Goal: Task Accomplishment & Management: Manage account settings

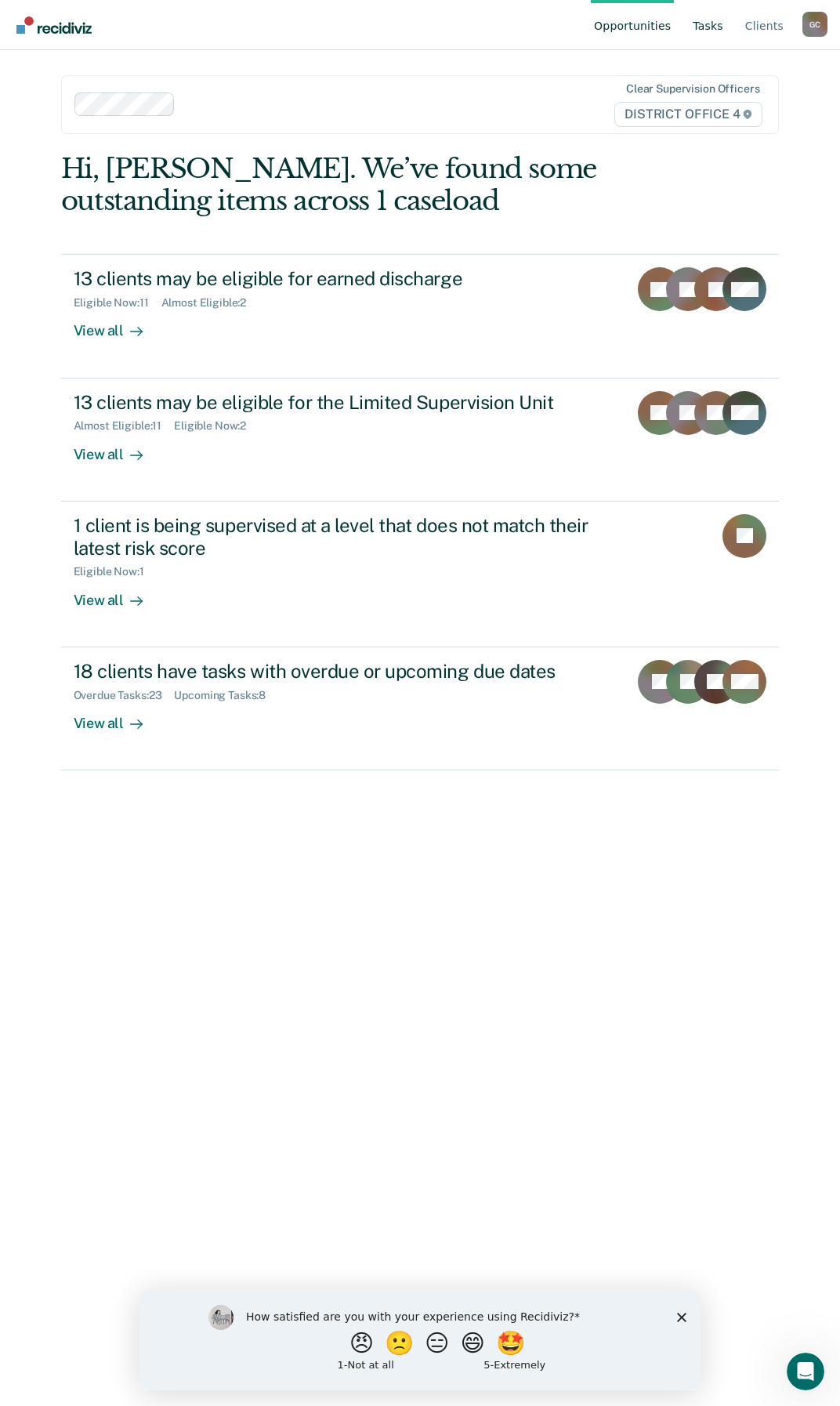
click at [716, 25] on link "Tasks" at bounding box center [708, 25] width 37 height 50
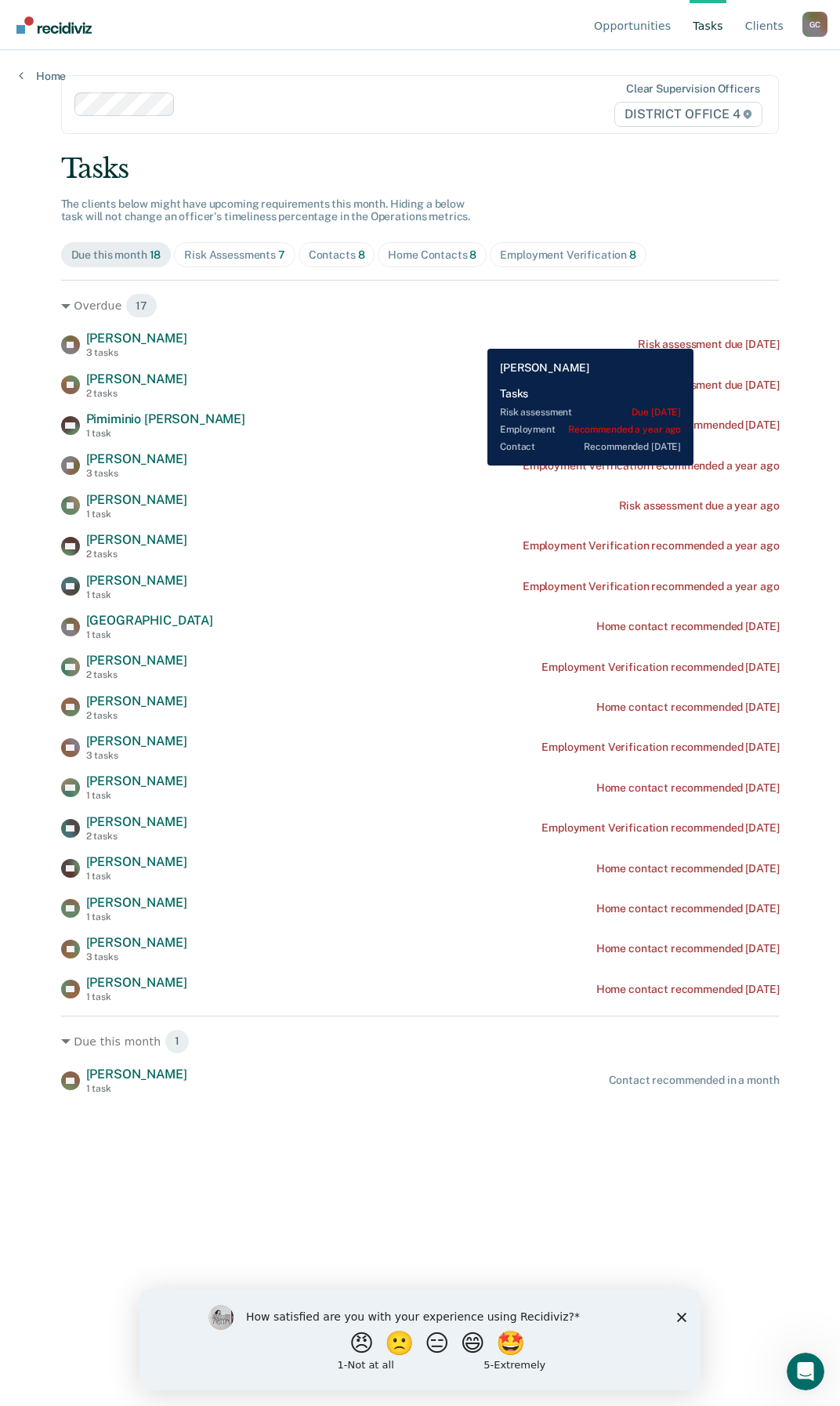
click at [694, 337] on div "[PERSON_NAME] [PERSON_NAME] 3 tasks Risk assessment due [DATE]" at bounding box center [420, 344] width 718 height 27
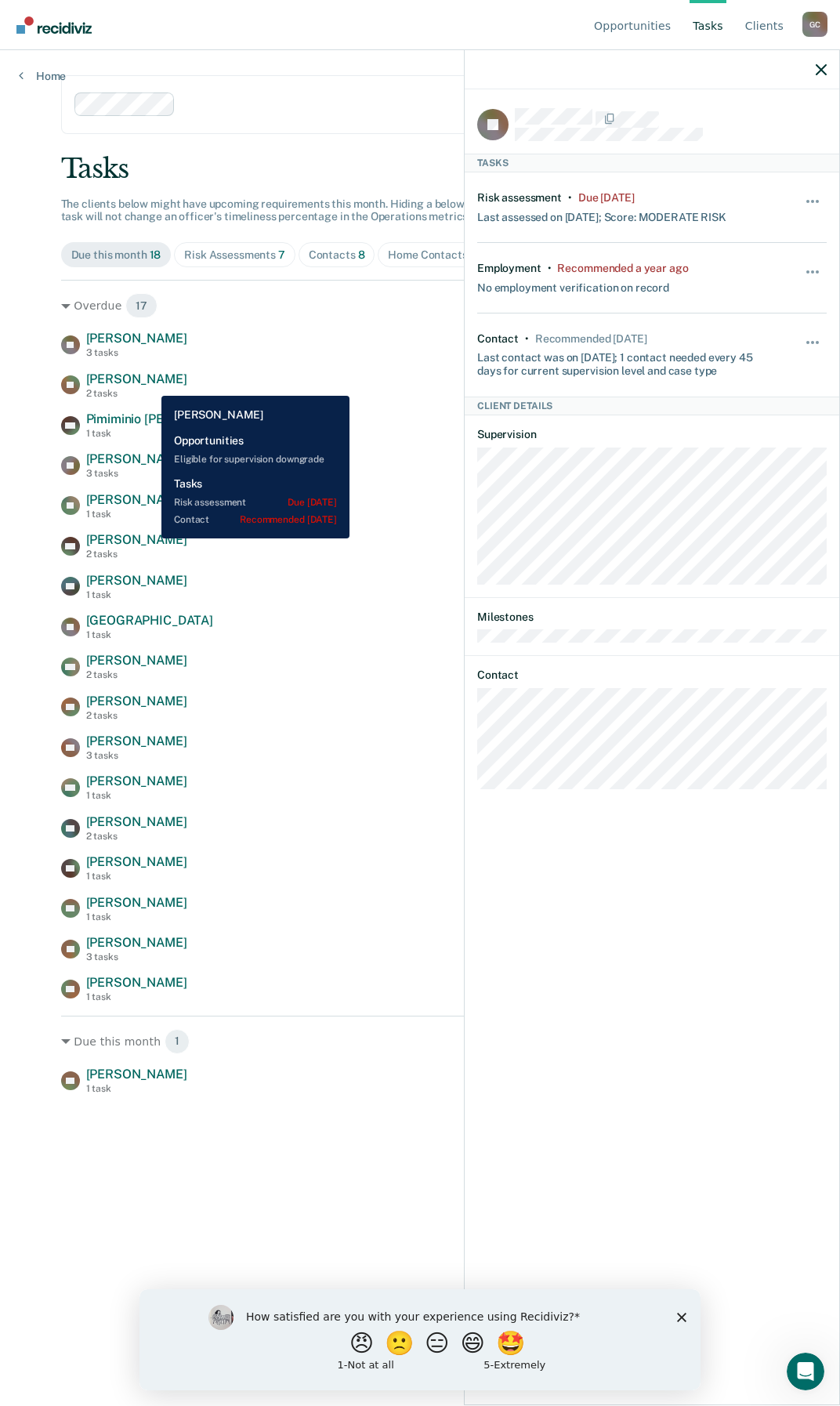
click at [150, 384] on span "[PERSON_NAME]" at bounding box center [137, 379] width 102 height 15
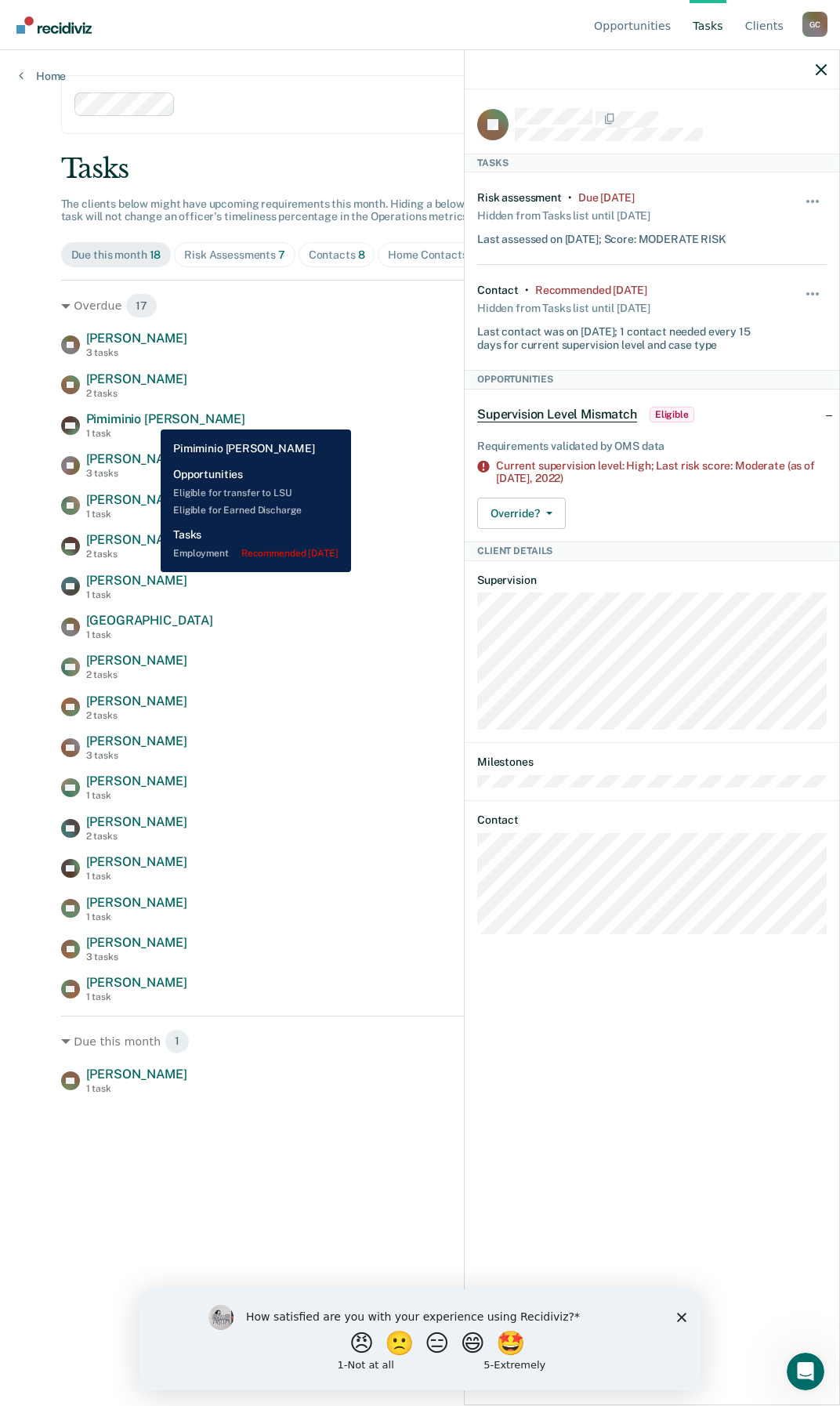
click at [149, 417] on span "Pimiminio [PERSON_NAME]" at bounding box center [166, 419] width 159 height 15
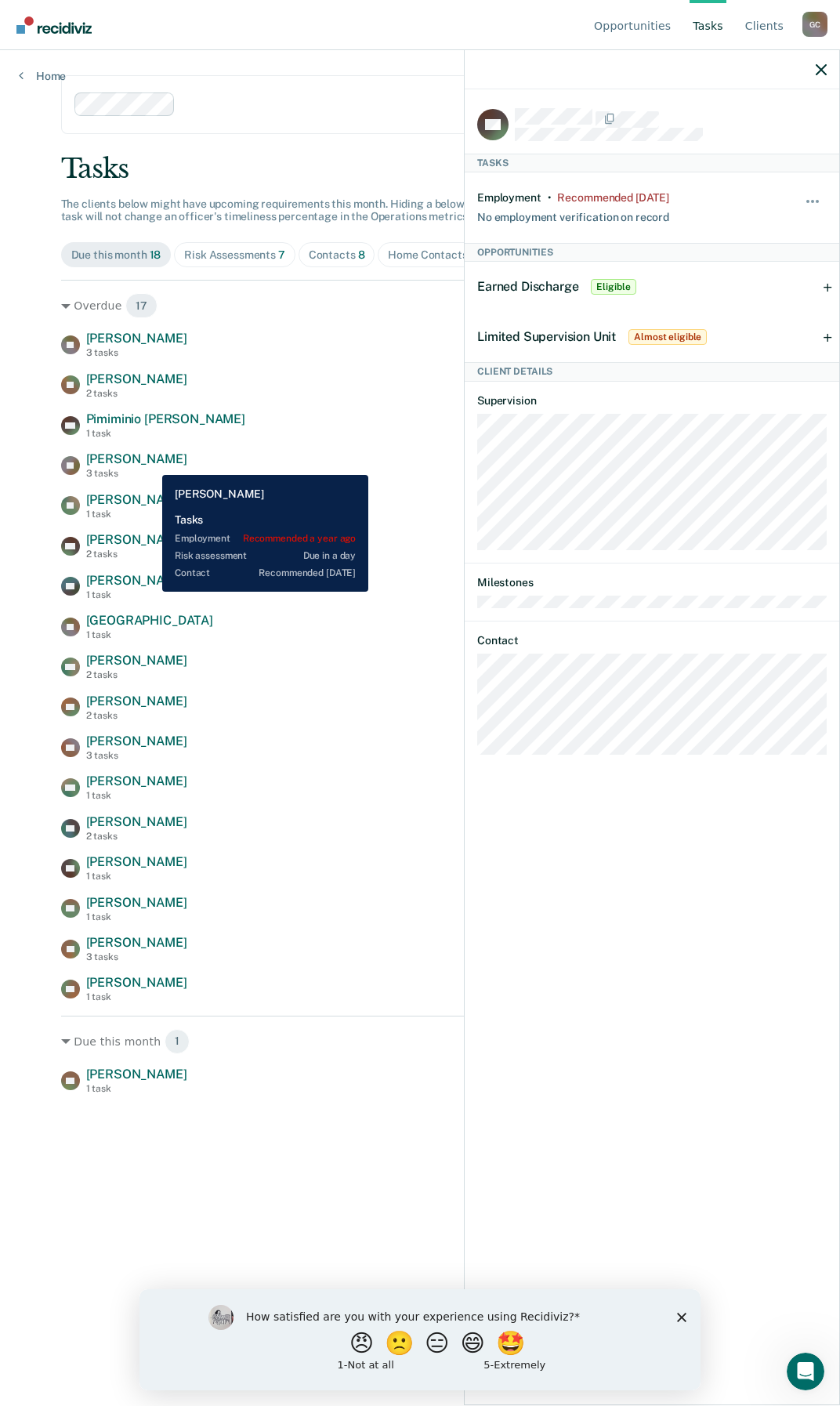
click at [151, 463] on span "[PERSON_NAME]" at bounding box center [137, 459] width 102 height 15
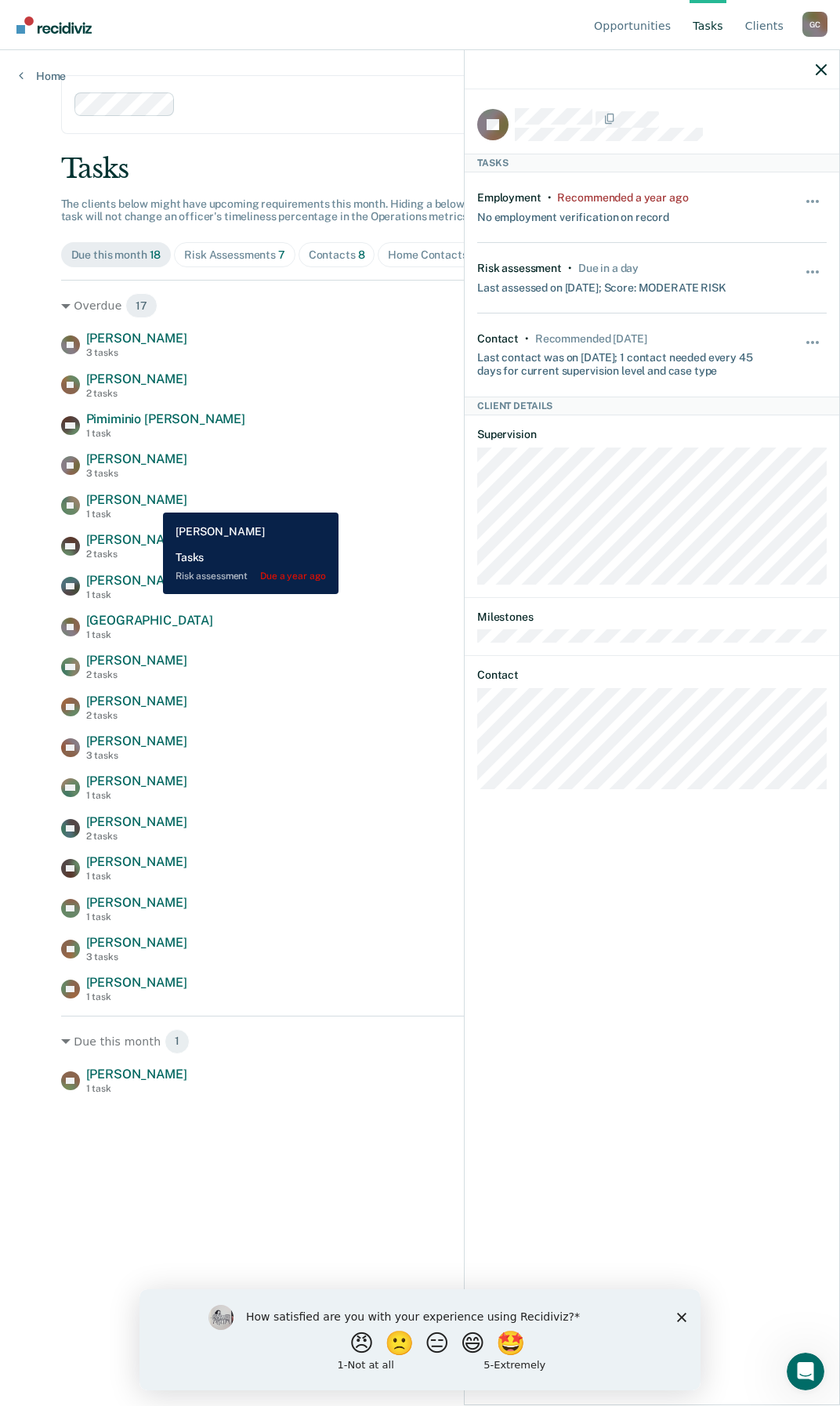
click at [151, 501] on span "[PERSON_NAME]" at bounding box center [137, 499] width 102 height 15
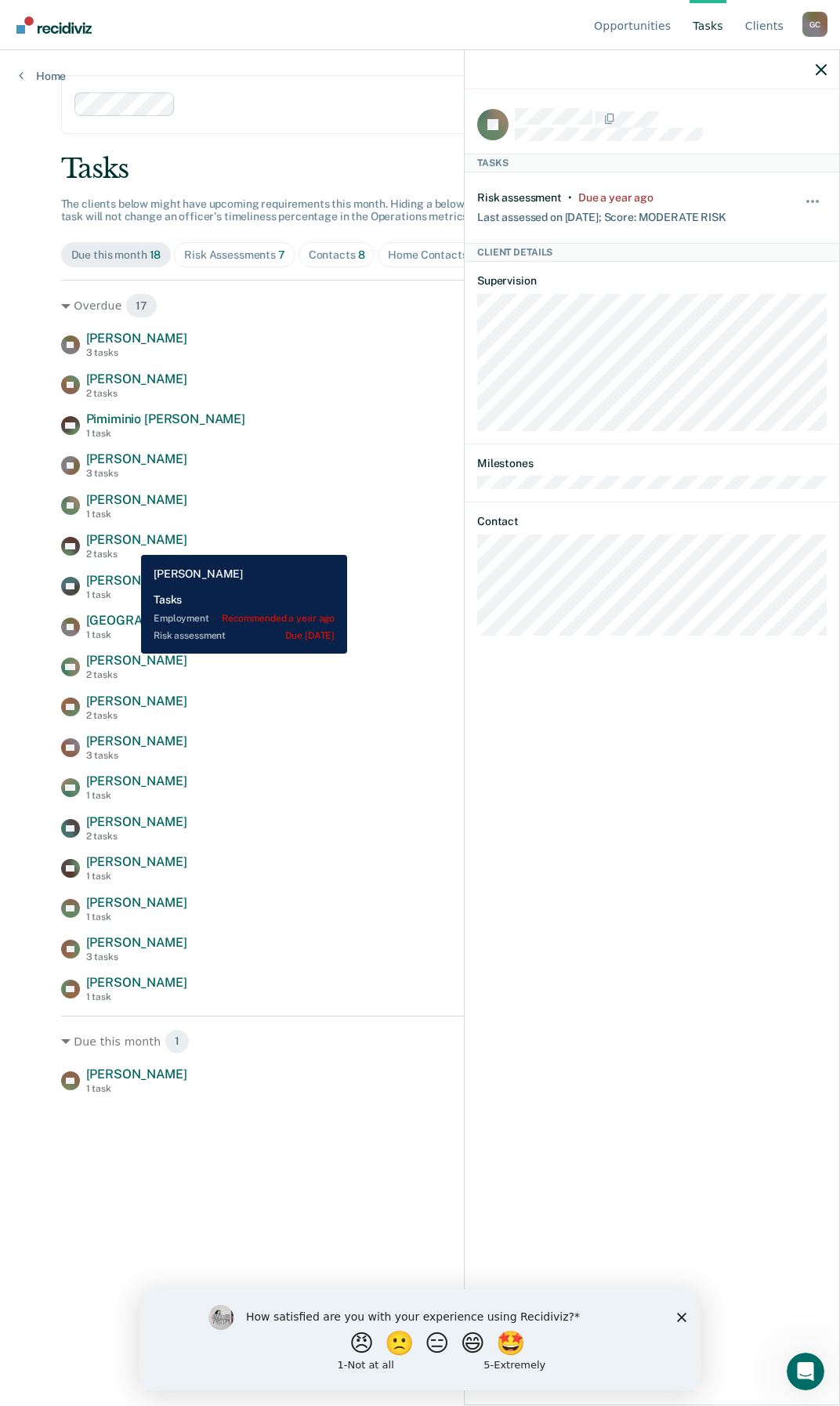
click at [129, 543] on span "[PERSON_NAME]" at bounding box center [137, 539] width 102 height 15
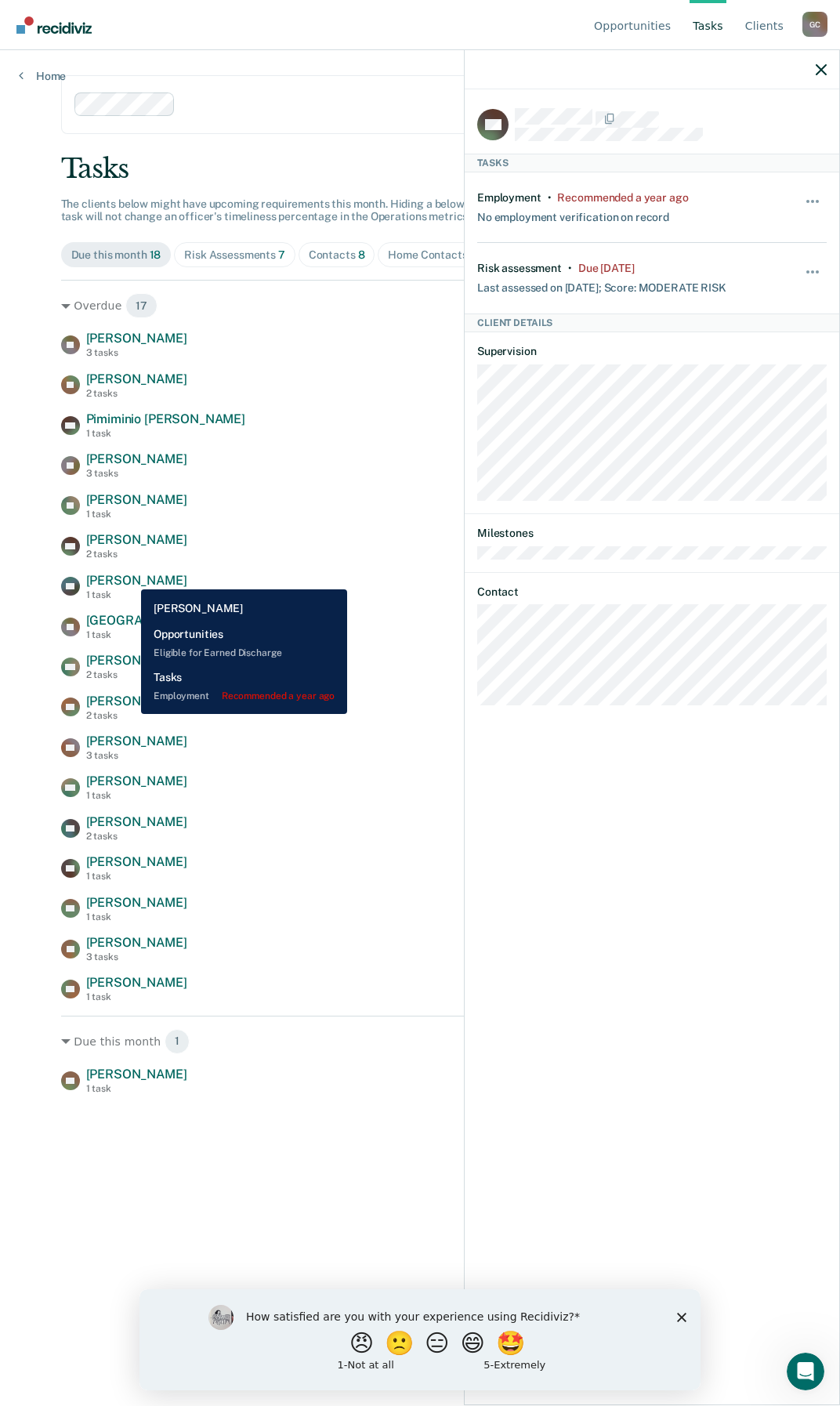
click at [129, 578] on span "[PERSON_NAME]" at bounding box center [137, 580] width 102 height 15
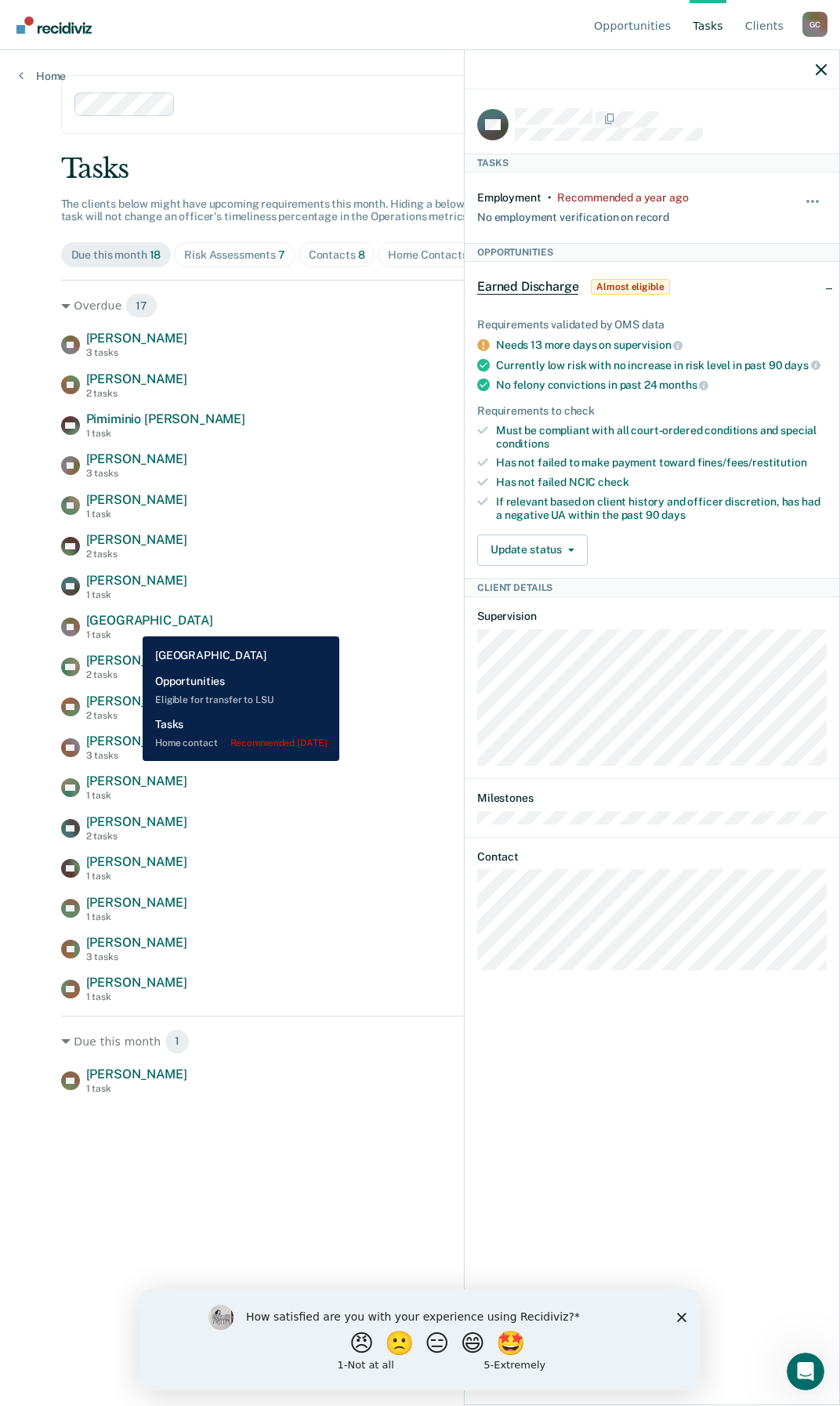
click at [130, 624] on span "[GEOGRAPHIC_DATA]" at bounding box center [150, 621] width 127 height 15
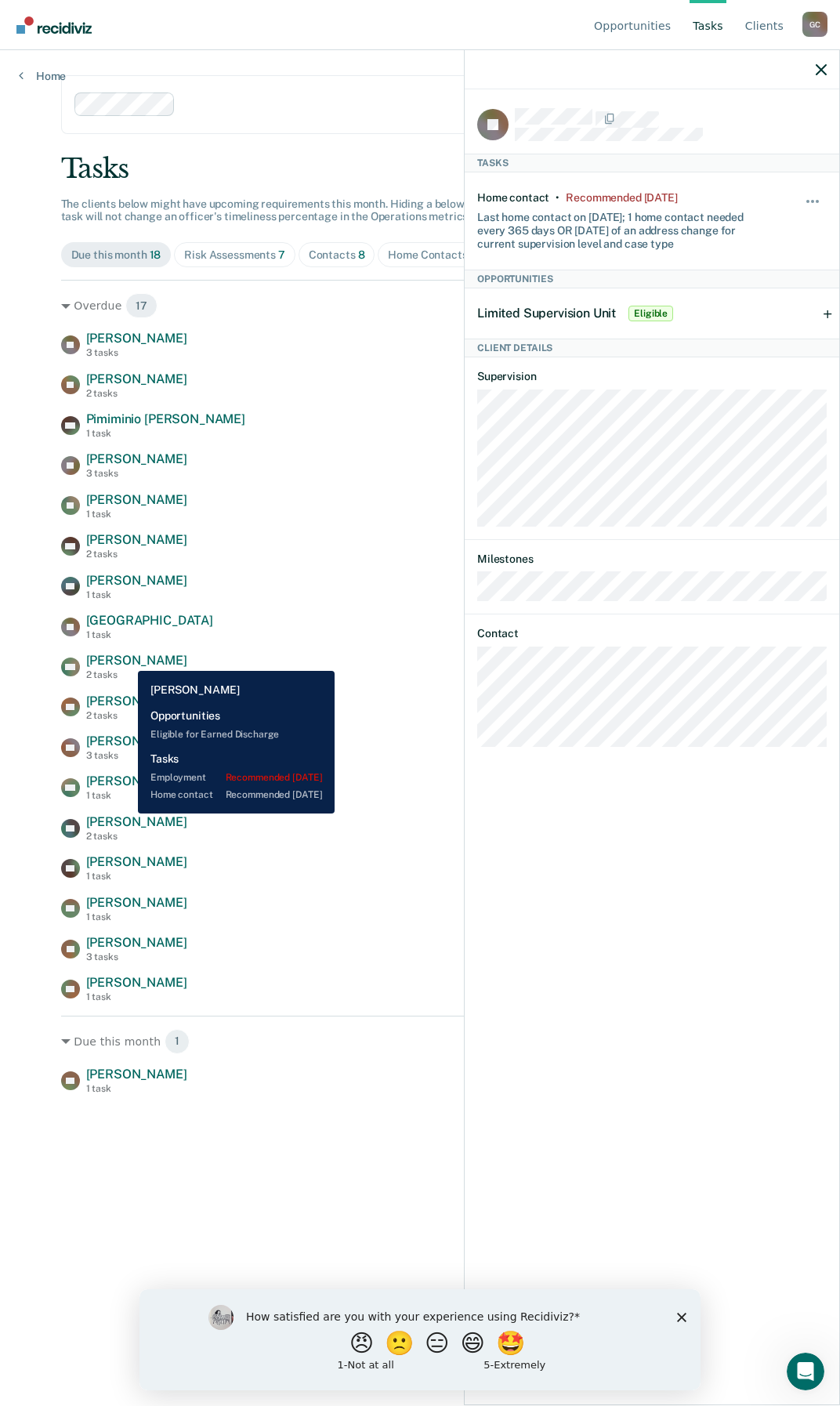
click at [126, 659] on span "[PERSON_NAME]" at bounding box center [137, 661] width 102 height 15
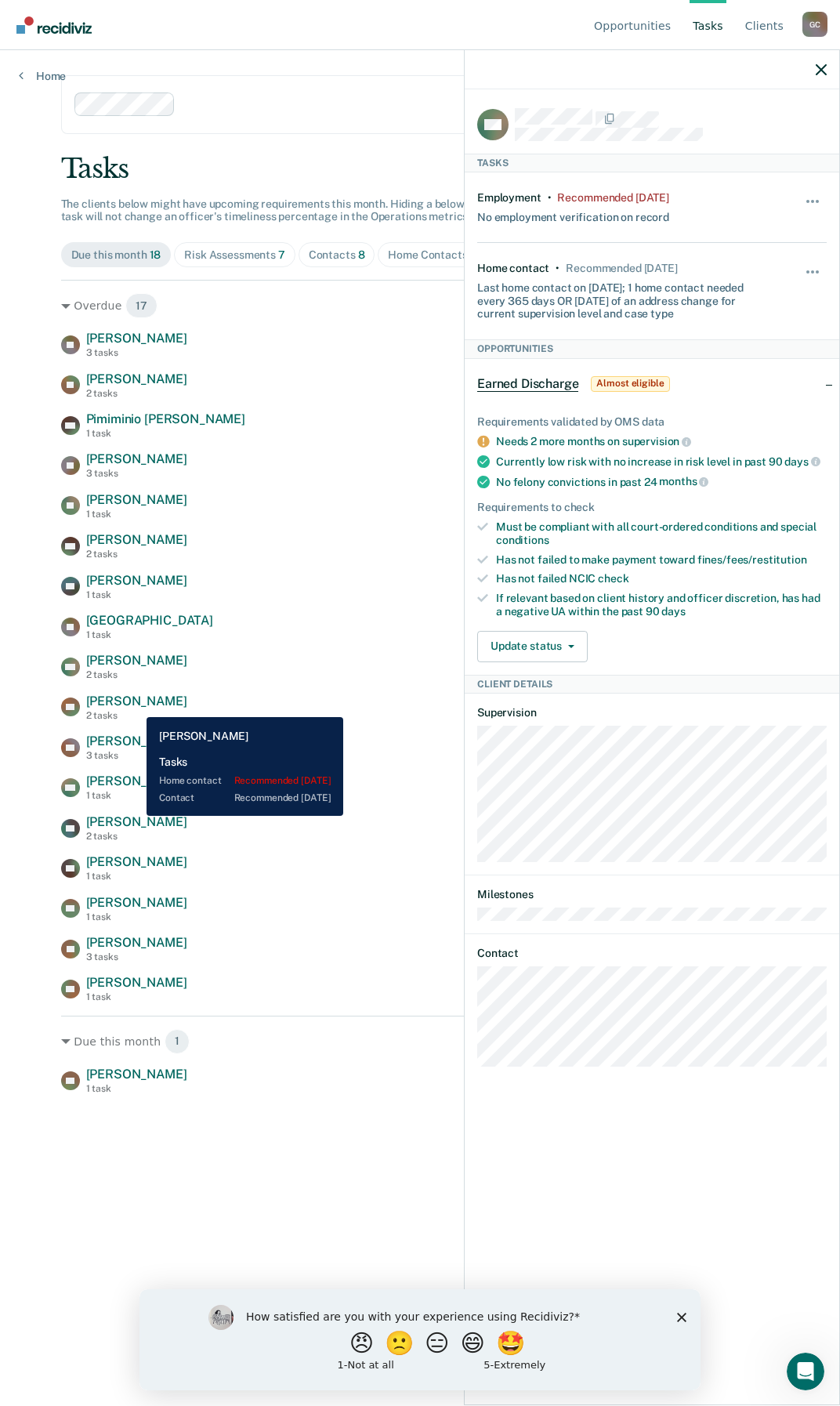
click at [135, 705] on span "[PERSON_NAME]" at bounding box center [137, 701] width 102 height 15
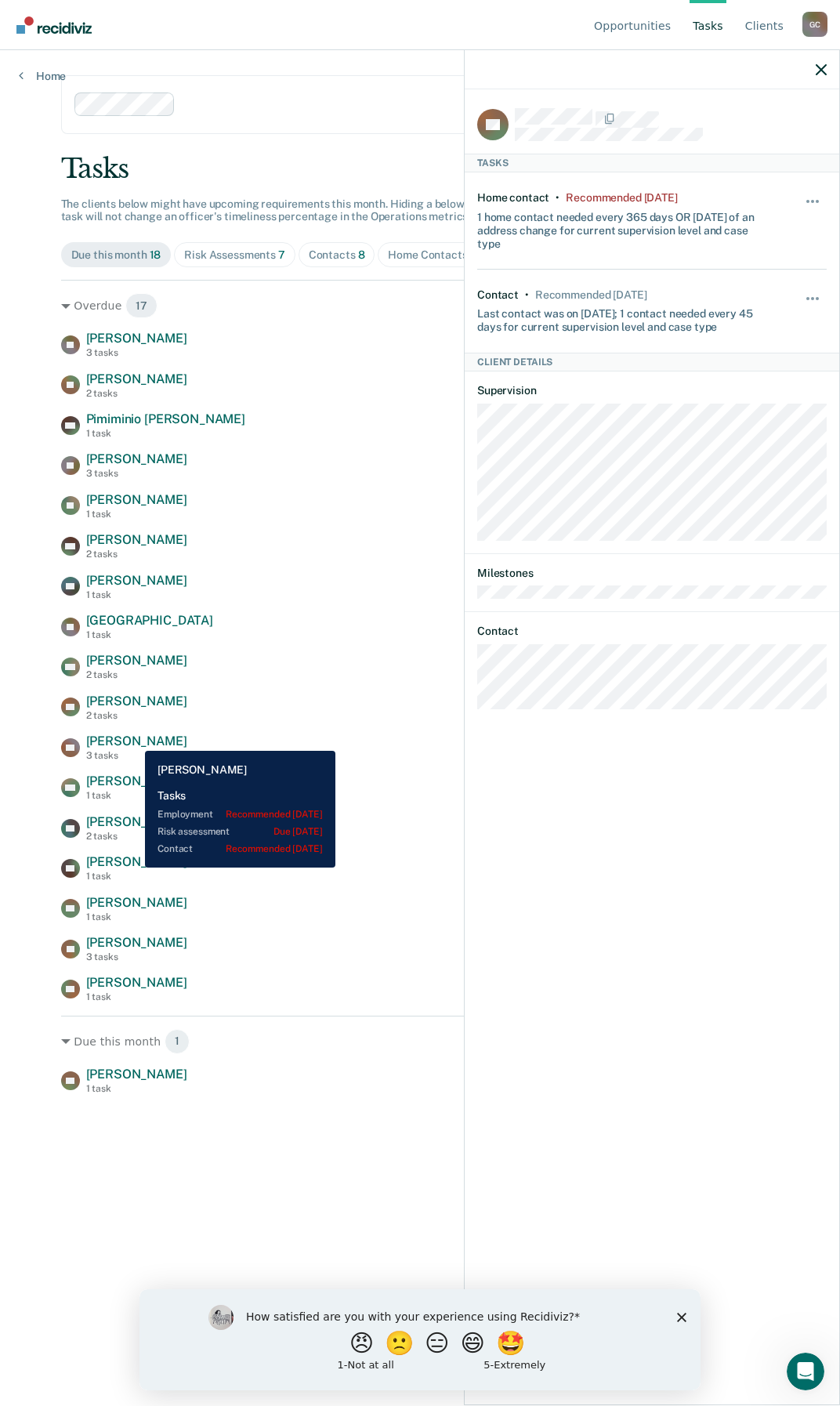
click at [133, 739] on span "[PERSON_NAME]" at bounding box center [137, 741] width 102 height 15
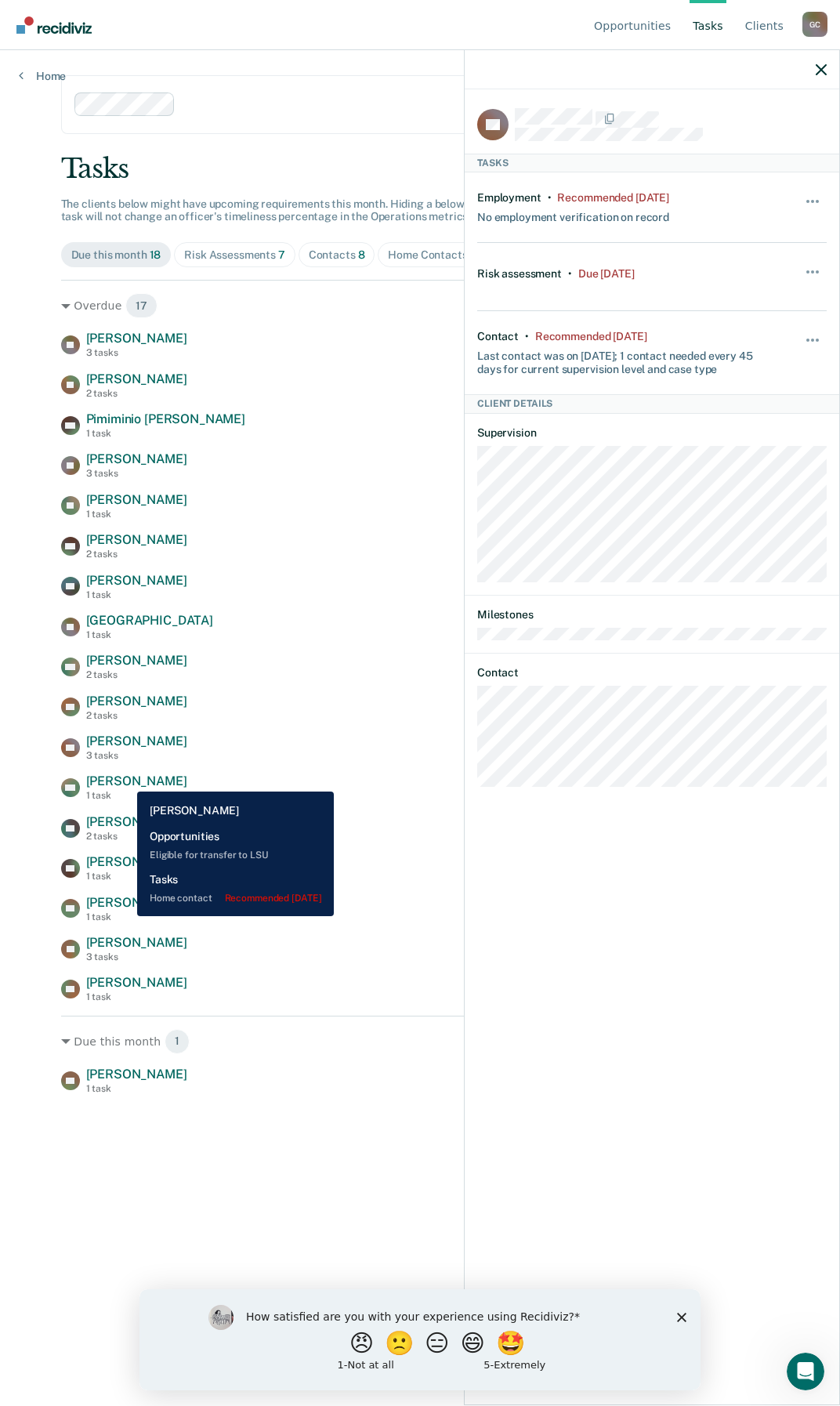
click at [126, 780] on span "[PERSON_NAME]" at bounding box center [137, 781] width 102 height 15
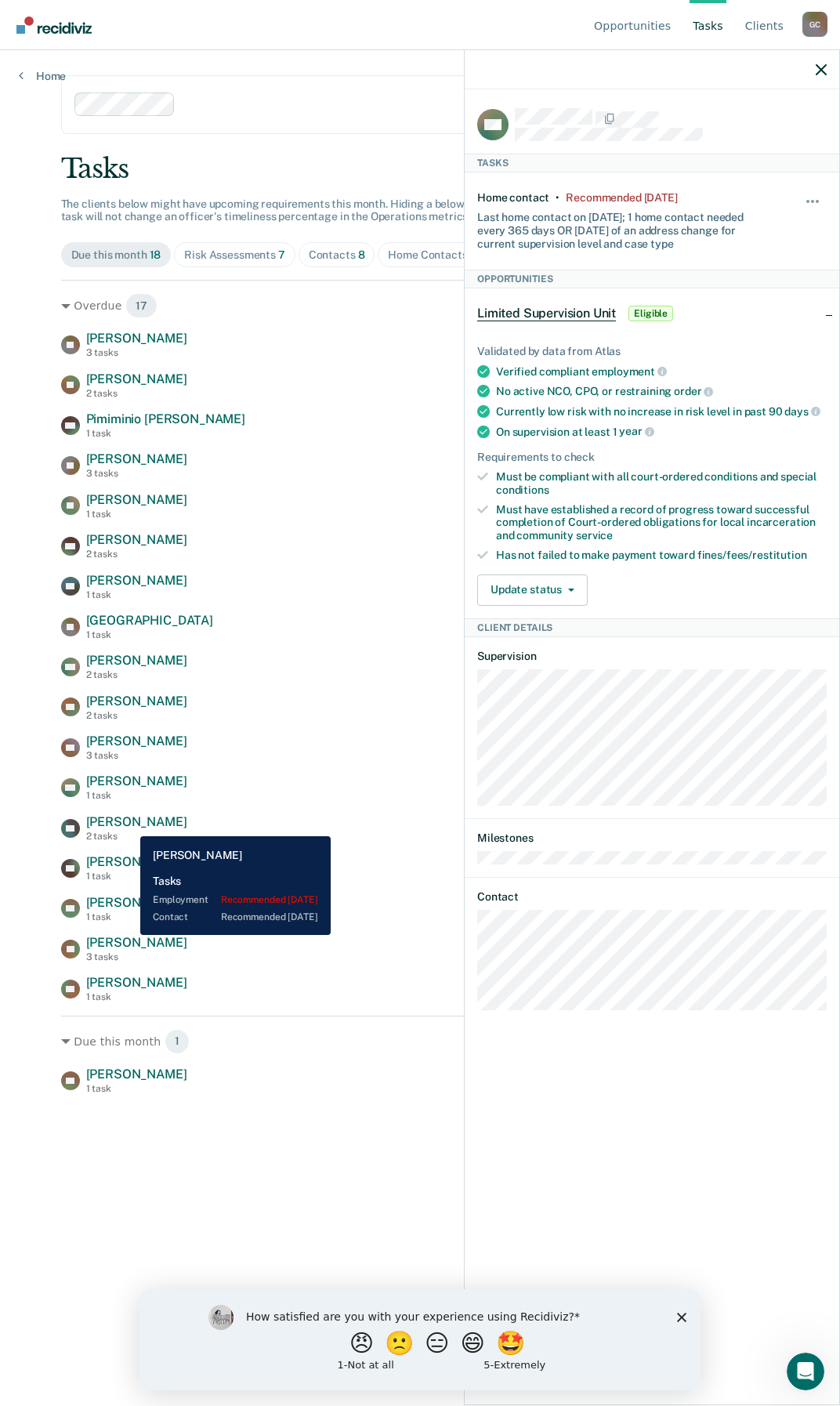
click at [129, 825] on span "[PERSON_NAME]" at bounding box center [137, 822] width 102 height 15
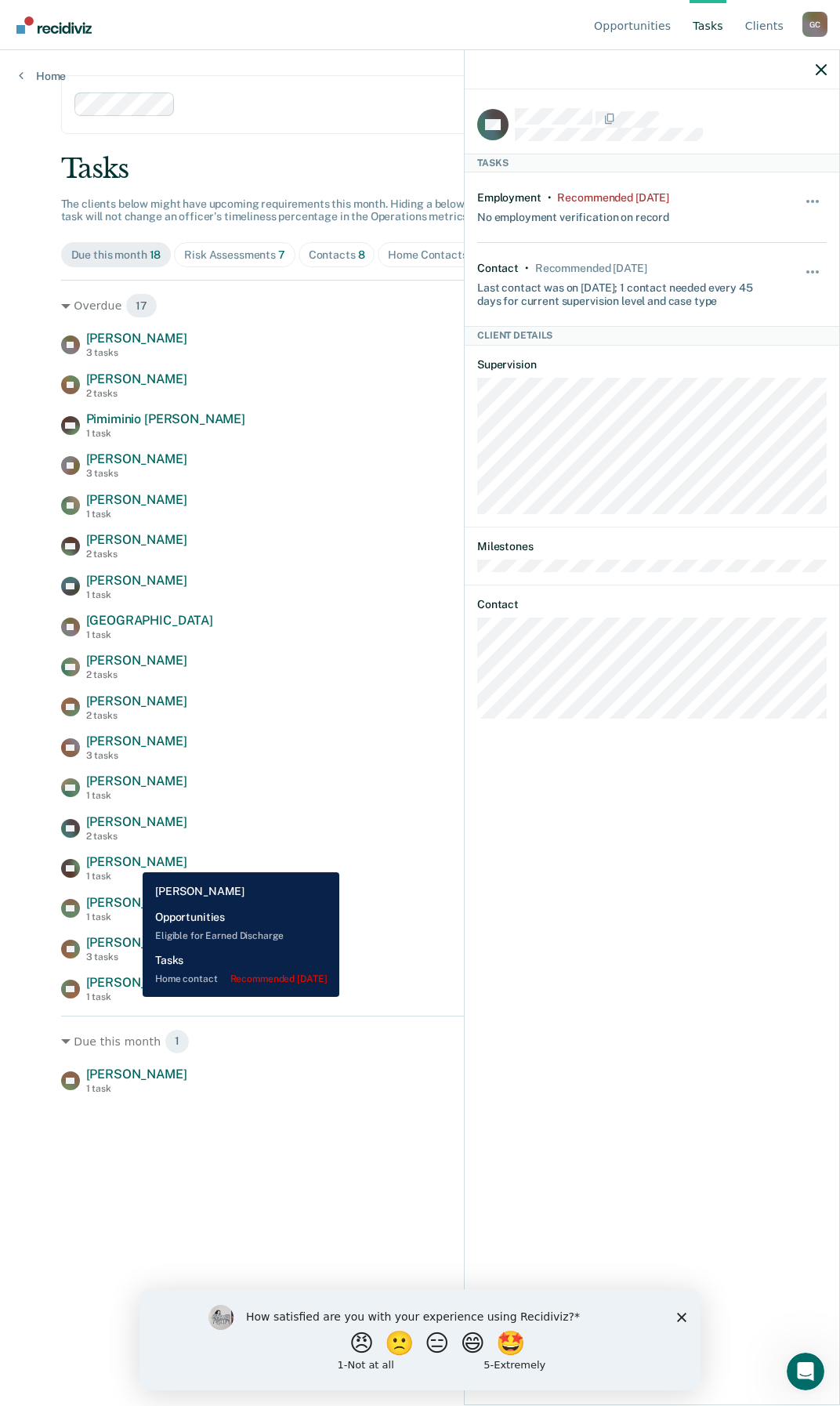
click at [130, 861] on span "[PERSON_NAME]" at bounding box center [137, 862] width 102 height 15
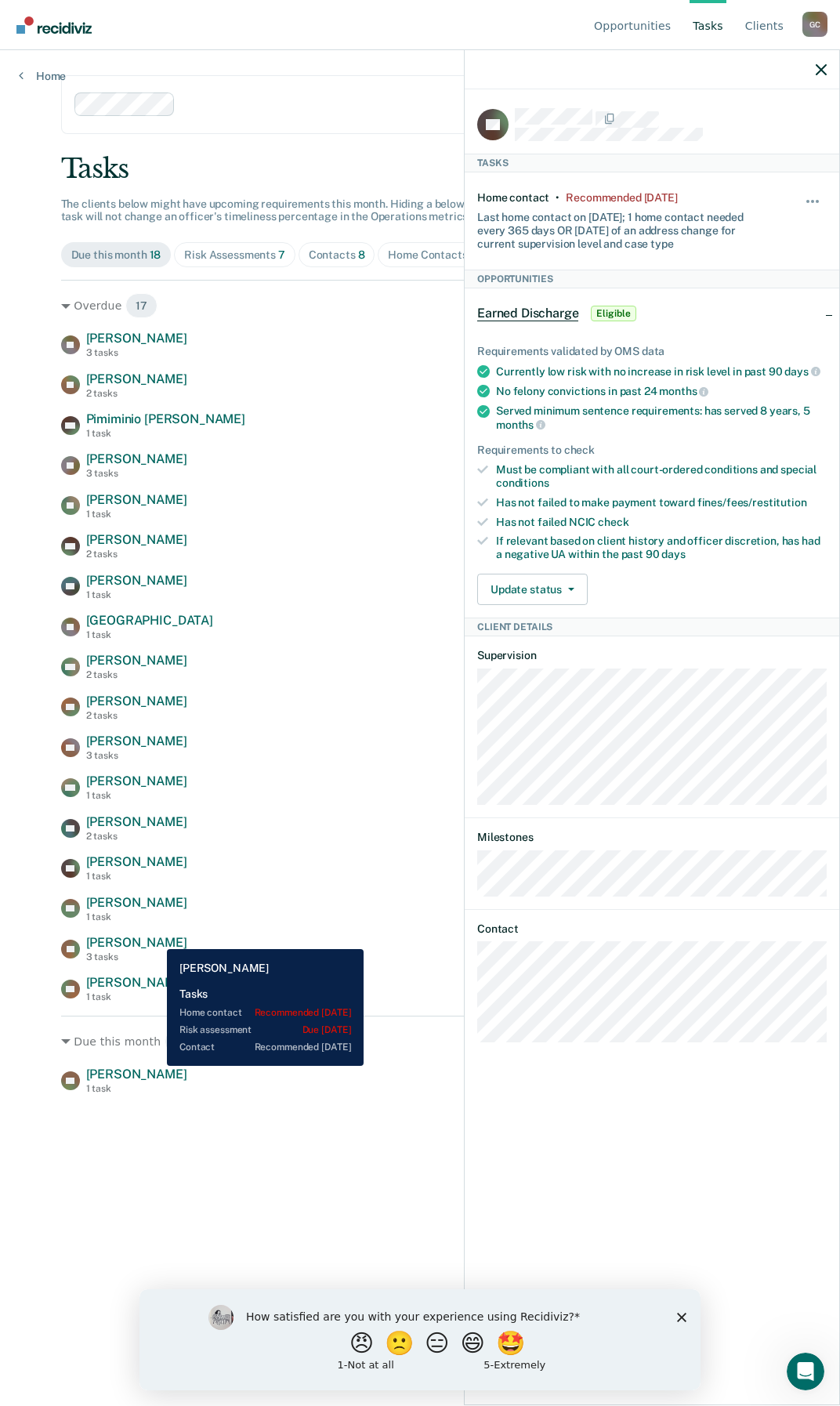
click at [156, 937] on span "[PERSON_NAME]" at bounding box center [137, 943] width 102 height 15
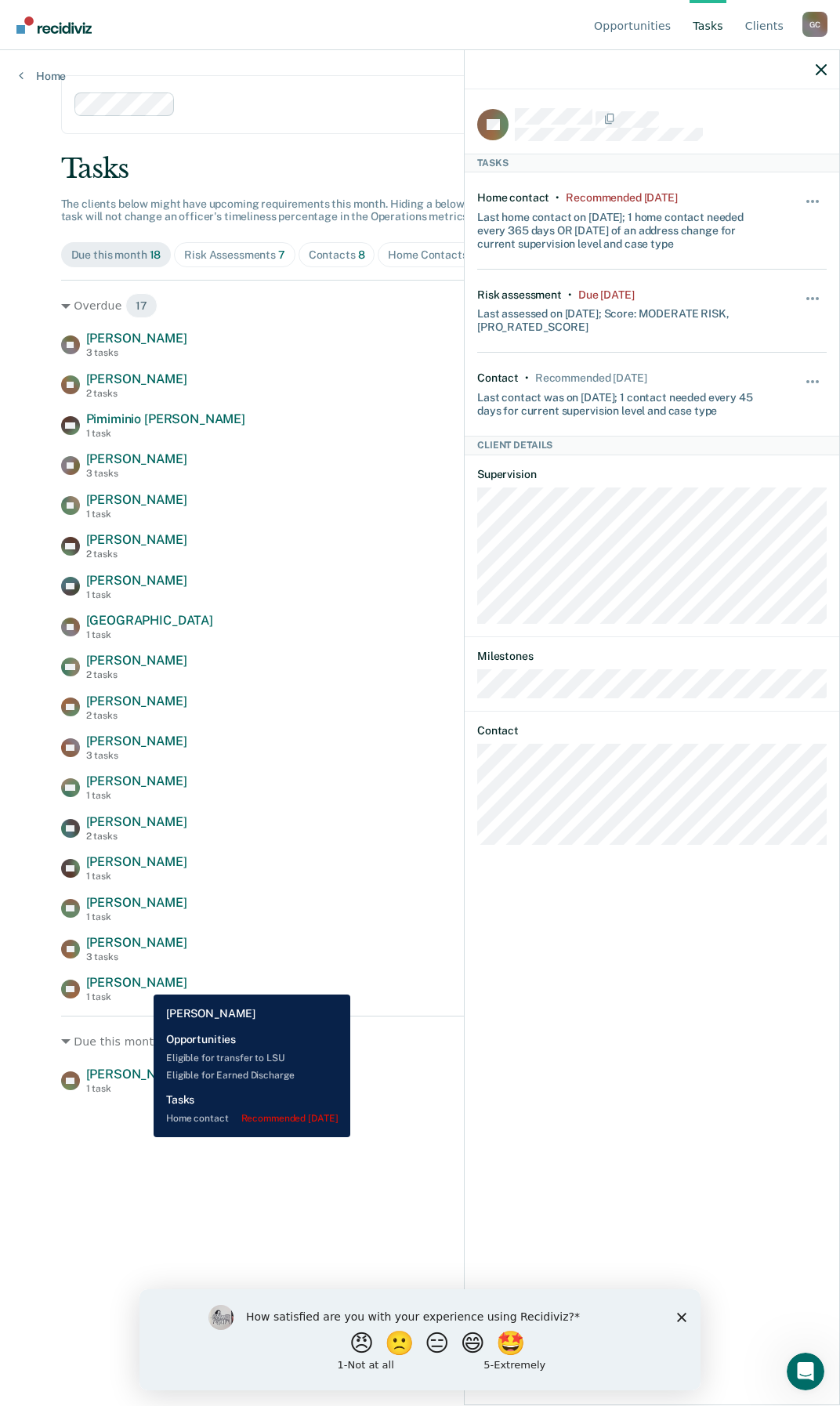
click at [142, 983] on span "[PERSON_NAME]" at bounding box center [137, 982] width 102 height 15
